Goal: Transaction & Acquisition: Purchase product/service

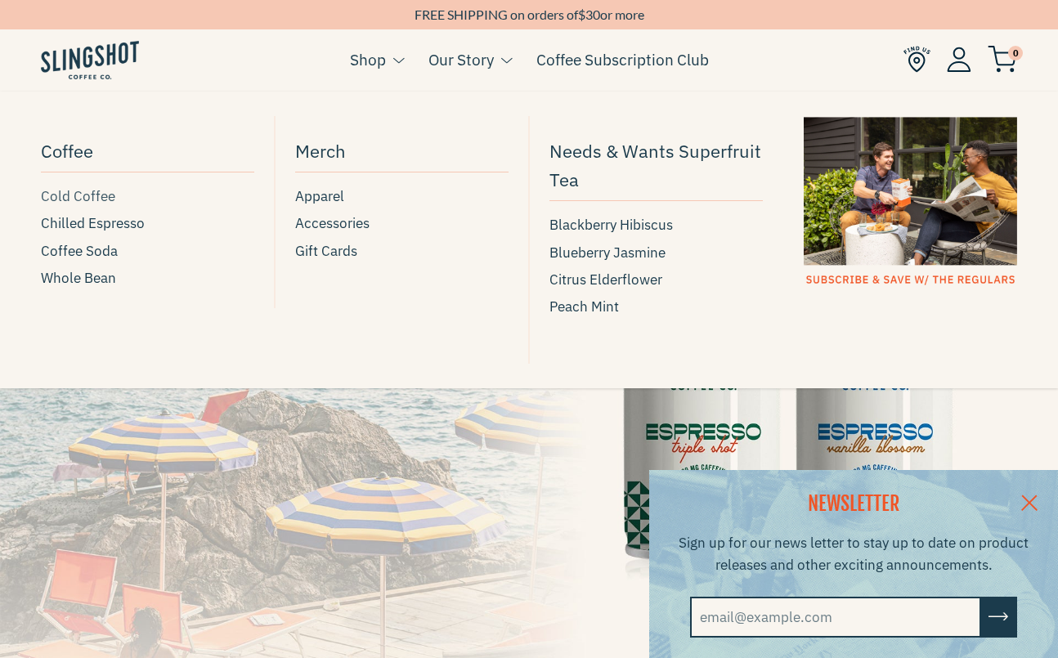
click at [76, 199] on span "Cold Coffee" at bounding box center [78, 197] width 74 height 22
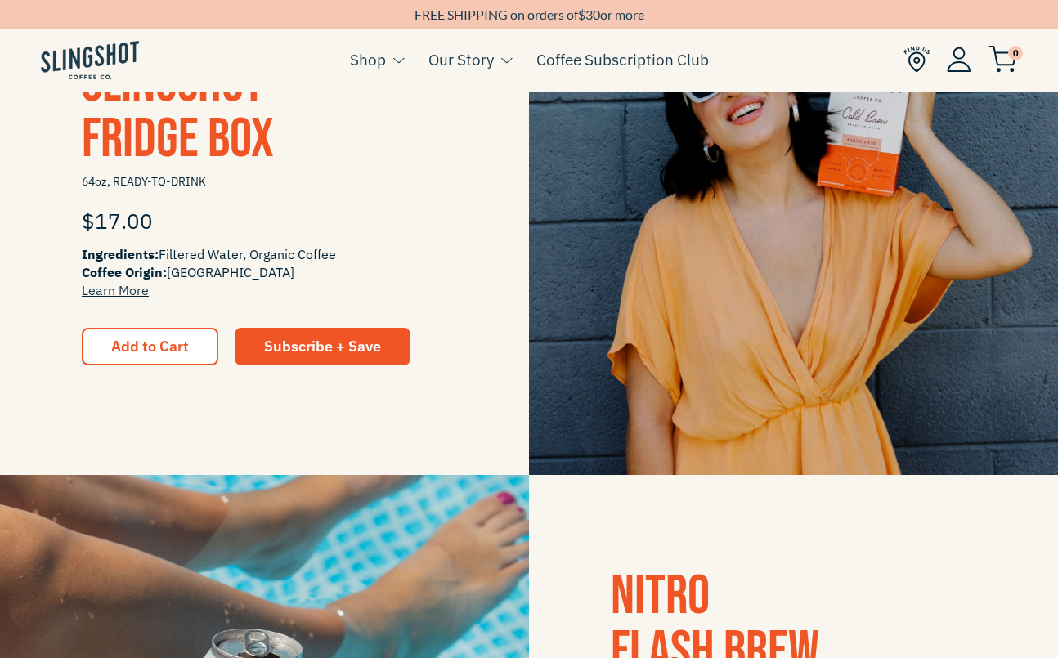
scroll to position [438, 0]
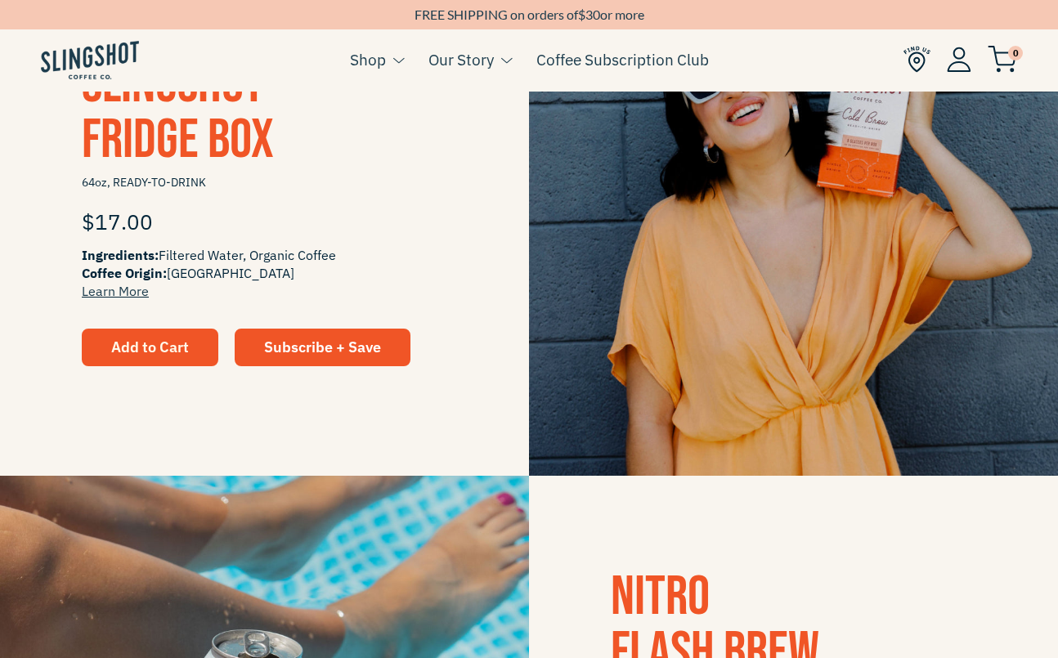
click at [171, 343] on span "Add to Cart" at bounding box center [150, 347] width 78 height 19
click at [156, 347] on span "Add to Cart" at bounding box center [150, 347] width 78 height 15
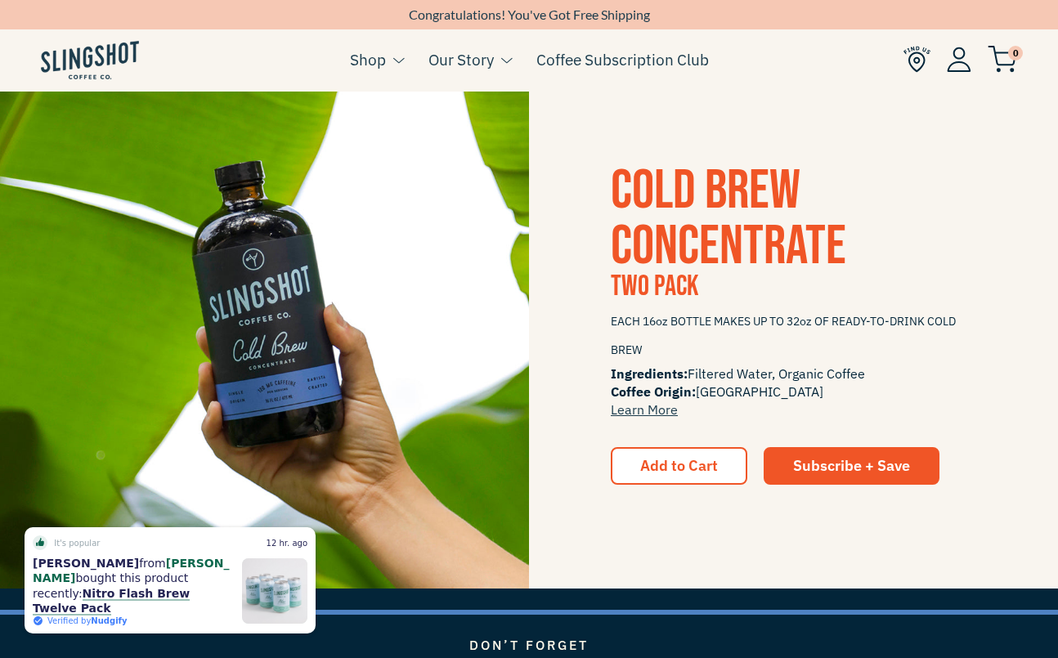
scroll to position [1870, 0]
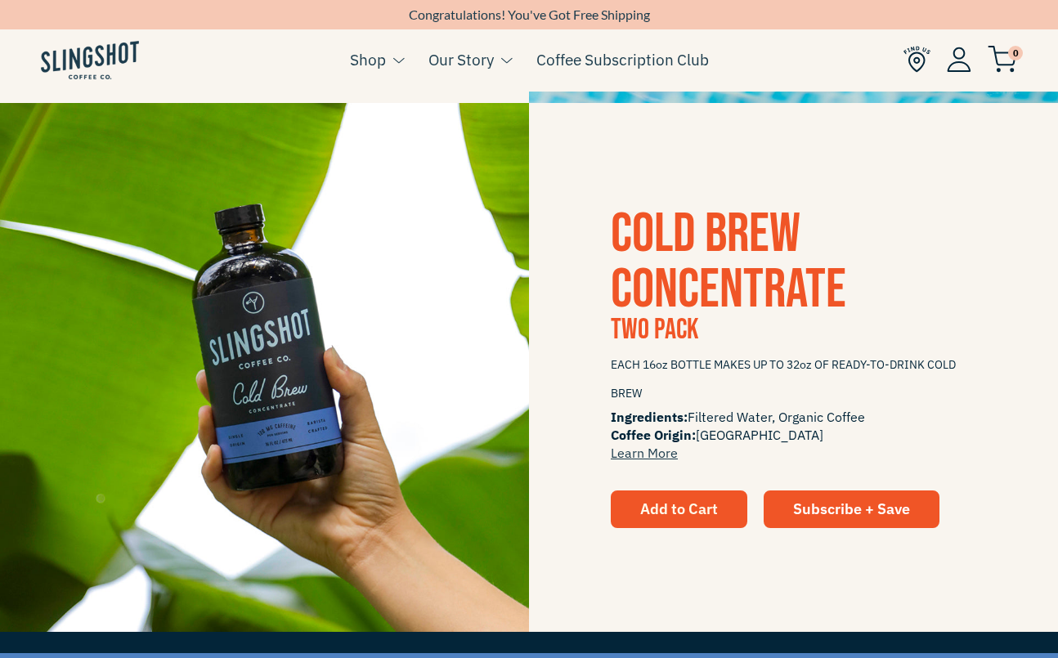
click at [675, 505] on span "Add to Cart" at bounding box center [679, 509] width 78 height 19
click at [616, 537] on div "COLD BREW CONCENTRATE two pack EACH 16oz BOTTLE MAKES UP TO 32oz OF READY-TO-DR…" at bounding box center [529, 367] width 1058 height 529
click at [643, 507] on span "Add to Cart" at bounding box center [679, 509] width 78 height 19
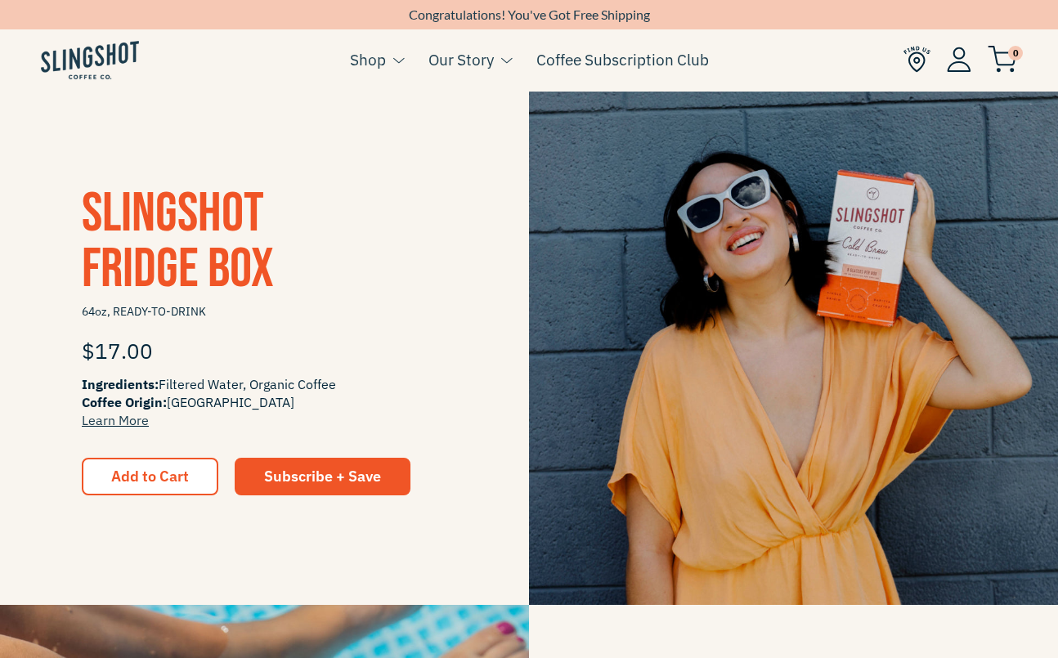
scroll to position [317, 0]
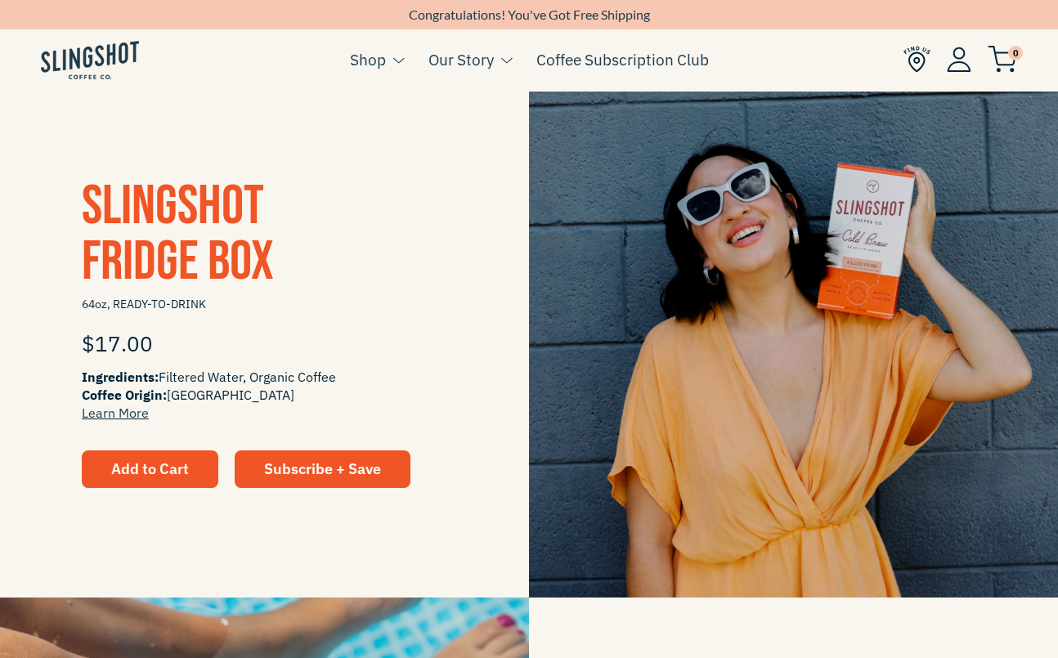
click at [162, 473] on span "Add to Cart" at bounding box center [150, 469] width 78 height 15
click at [1001, 61] on img at bounding box center [1002, 59] width 29 height 27
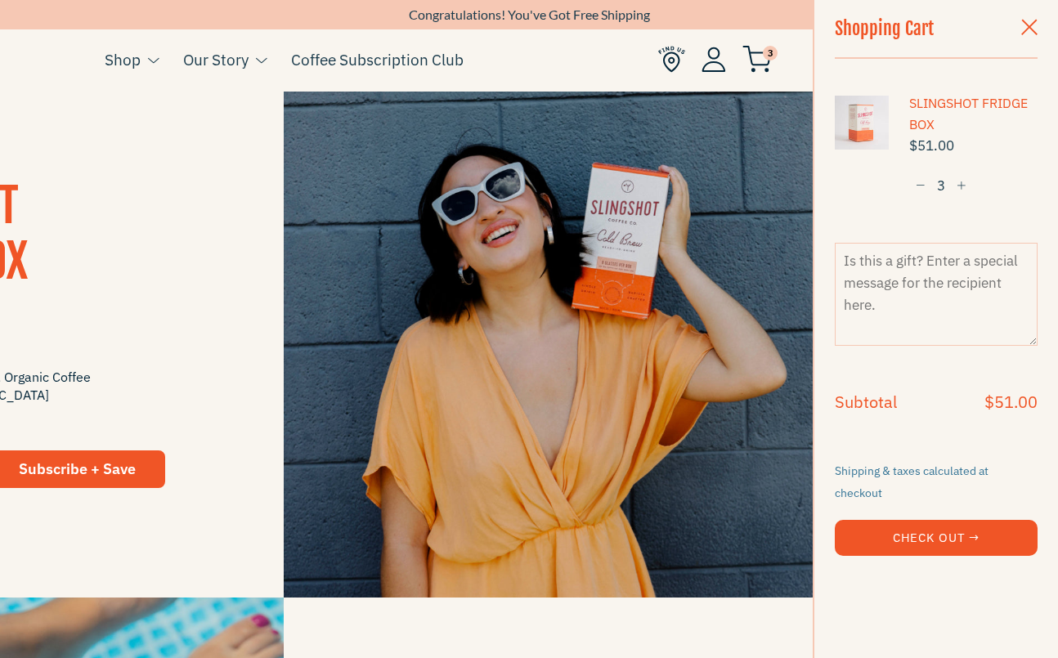
click at [940, 523] on button "Check Out →" at bounding box center [936, 538] width 203 height 36
